Goal: Task Accomplishment & Management: Manage account settings

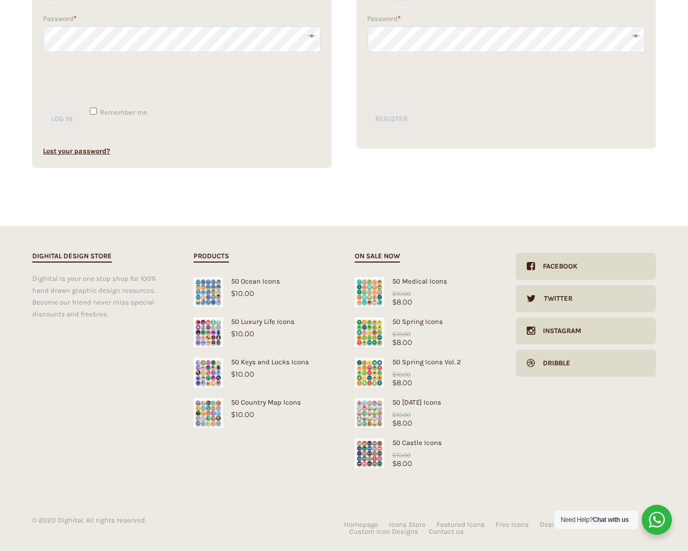
scroll to position [232, 0]
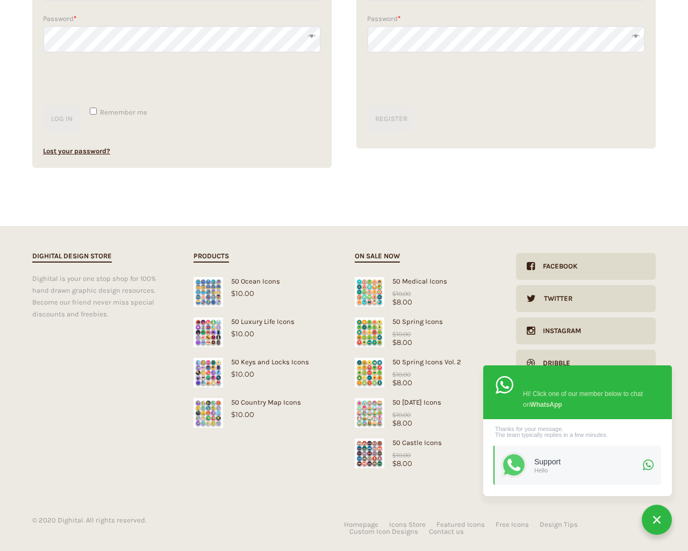
type input "dTjdNQKi"
checkbox input "false"
type input "[EMAIL_ADDRESS][DOMAIN_NAME]"
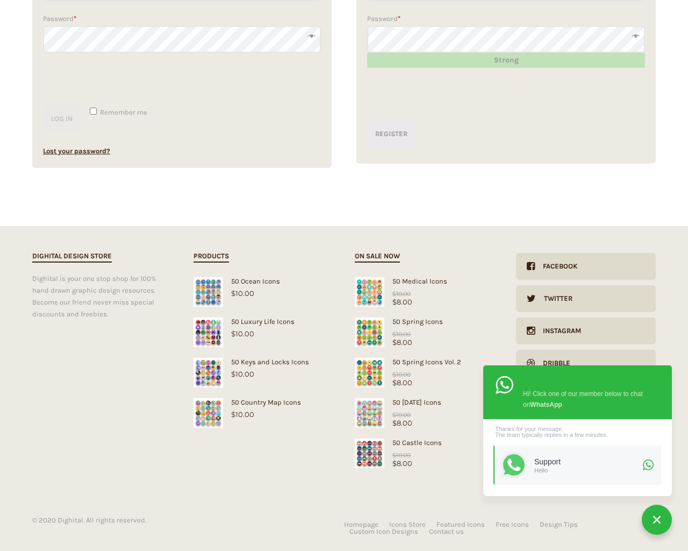
type input "1"
type input "20"
checkbox input "false"
type input "dTjdNQKi"
checkbox input "false"
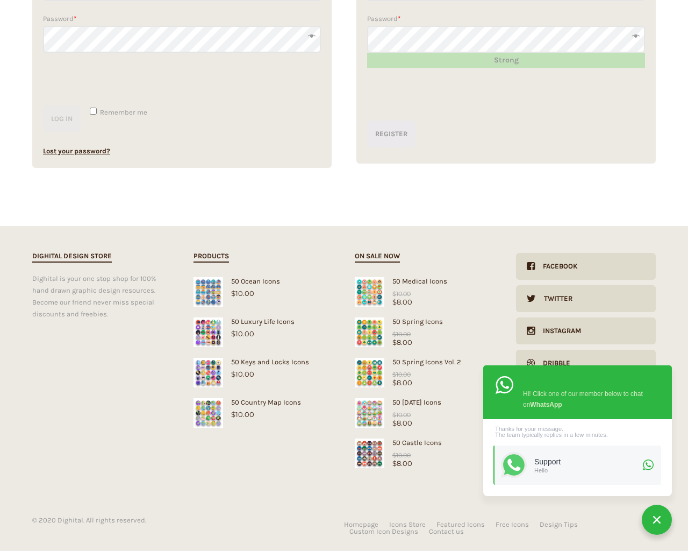
type input "[EMAIL_ADDRESS][DOMAIN_NAME]"
checkbox input "false"
select select "dark"
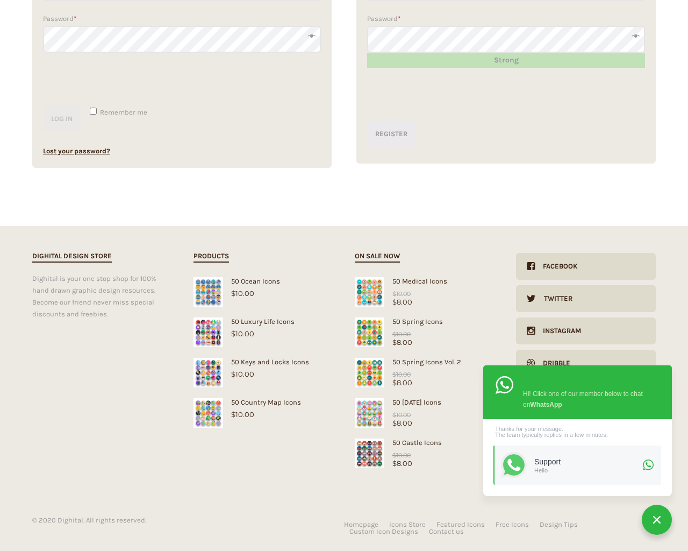
scroll to position [0, 0]
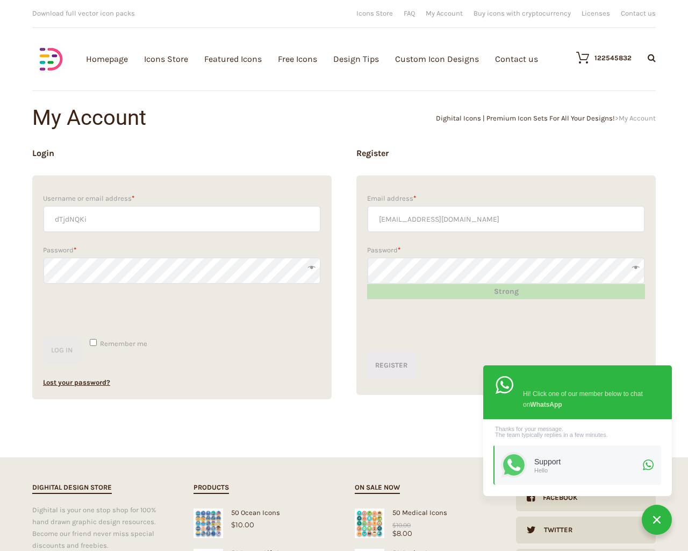
scroll to position [232, 0]
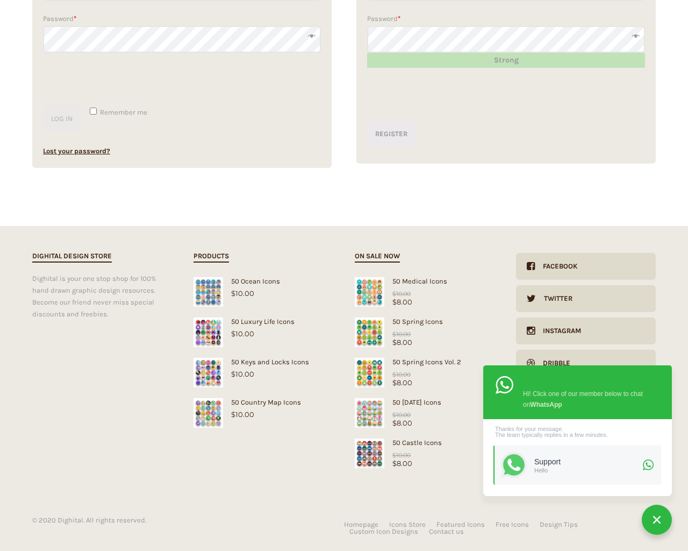
click at [318, 293] on input "Hide Price" at bounding box center [321, 296] width 7 height 7
checkbox input "true"
click at [318, 473] on input "Send me a copy of this e-mail" at bounding box center [321, 476] width 7 height 7
checkbox input "true"
